Goal: Information Seeking & Learning: Learn about a topic

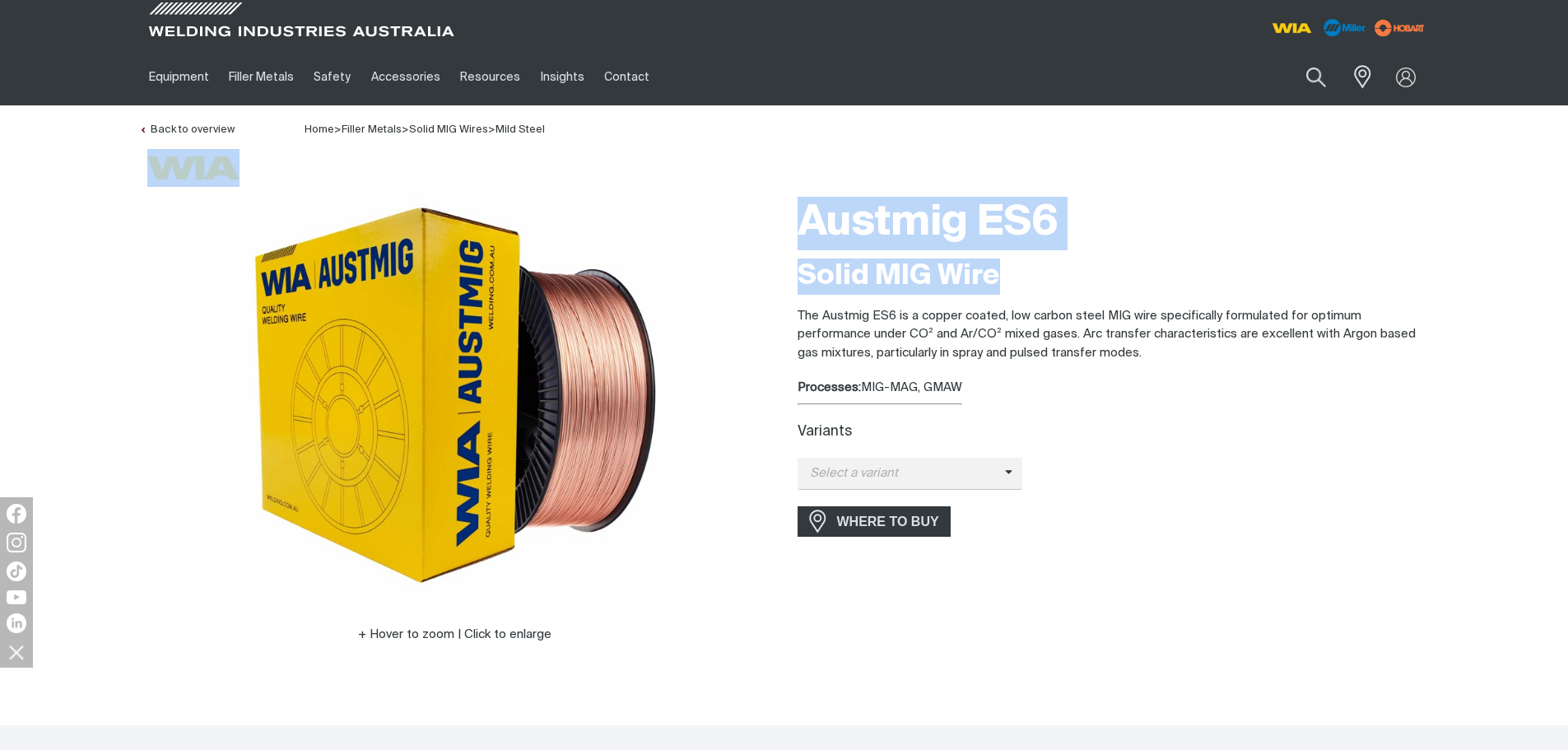
copy div "Hover to zoom | Click to enlarge Austmig ES6 Solid MIG Wire"
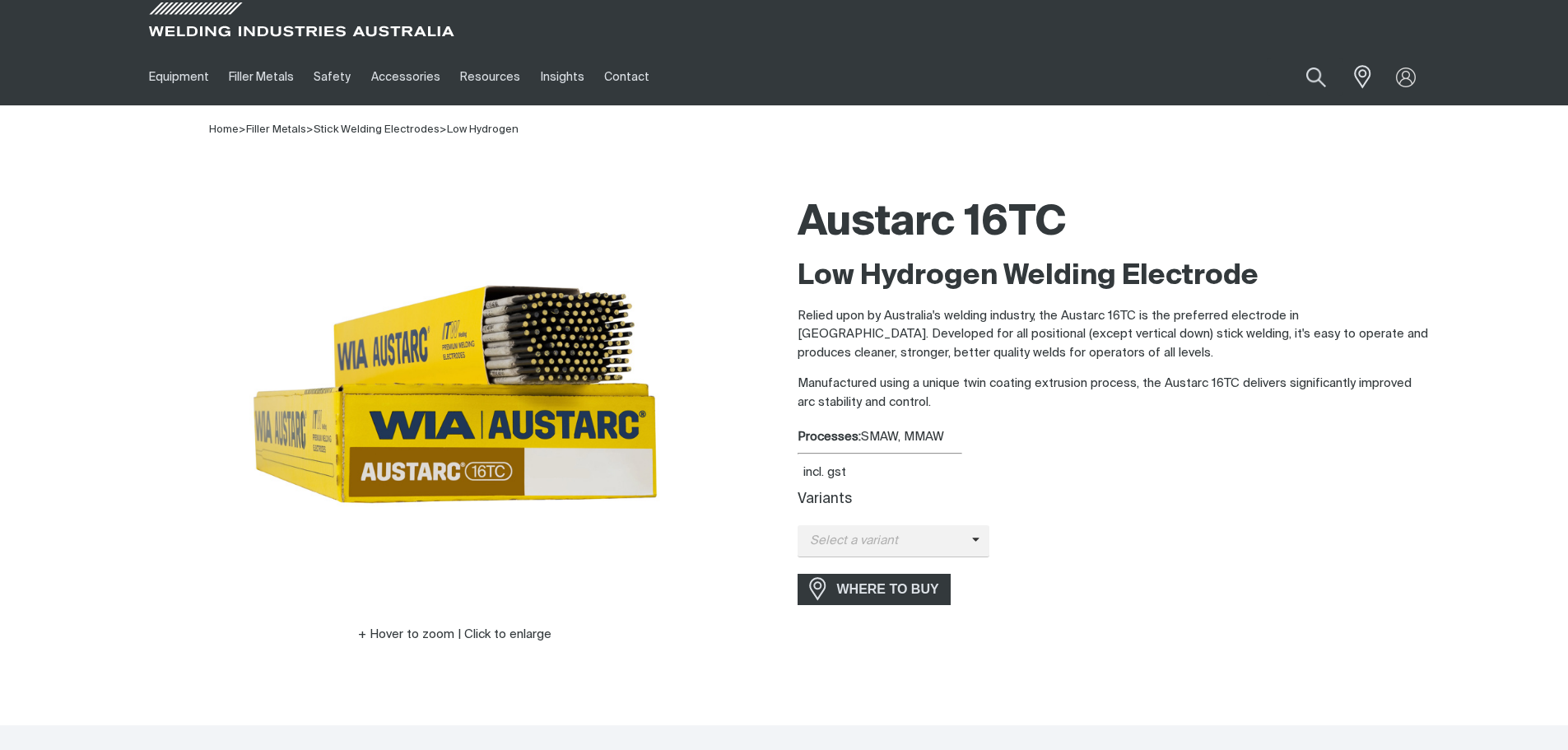
click at [1258, 253] on div "Austarc 16TC" at bounding box center [1113, 223] width 632 height 70
drag, startPoint x: 1271, startPoint y: 285, endPoint x: 803, endPoint y: 233, distance: 470.9
click at [803, 233] on div "Austarc 16TC Low Hydrogen Welding Electrode Relied upon by Australia's welding …" at bounding box center [1113, 439] width 632 height 502
copy div "Austarc 16TC Low Hydrogen Welding Electrode"
